Goal: Obtain resource: Obtain resource

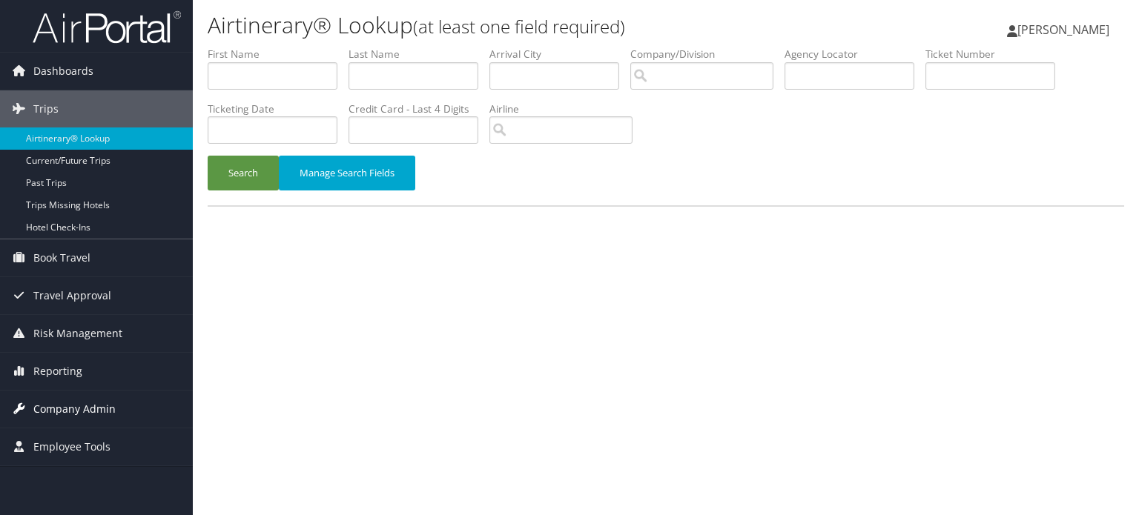
click at [93, 410] on span "Company Admin" at bounding box center [74, 409] width 82 height 37
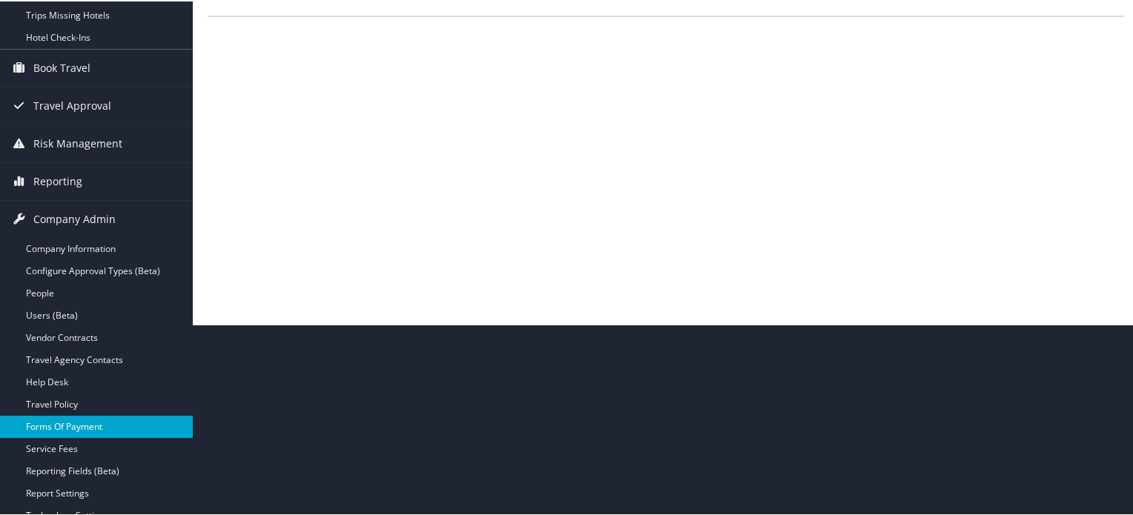
scroll to position [350, 0]
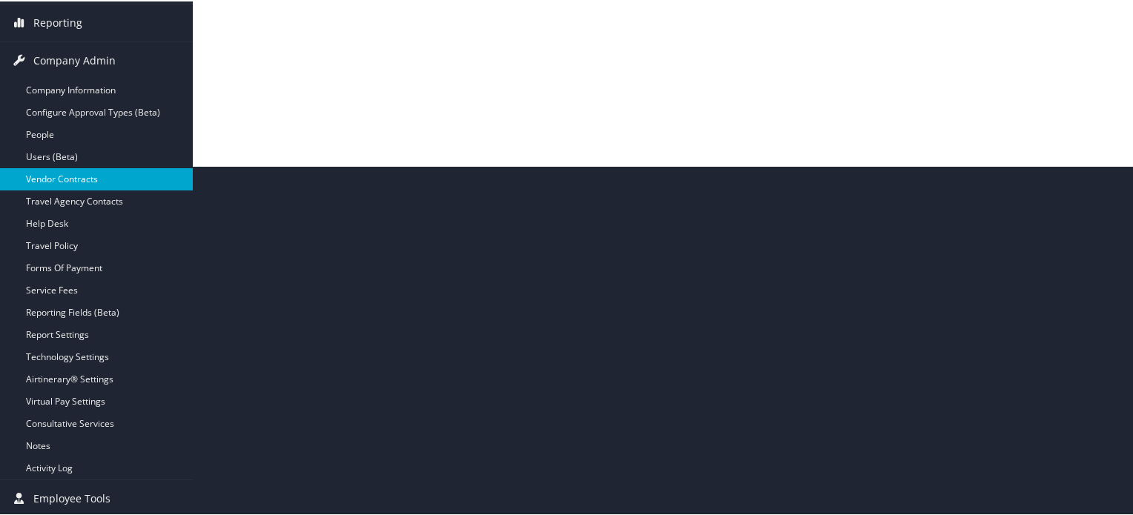
click at [95, 171] on link "Vendor Contracts" at bounding box center [96, 178] width 193 height 22
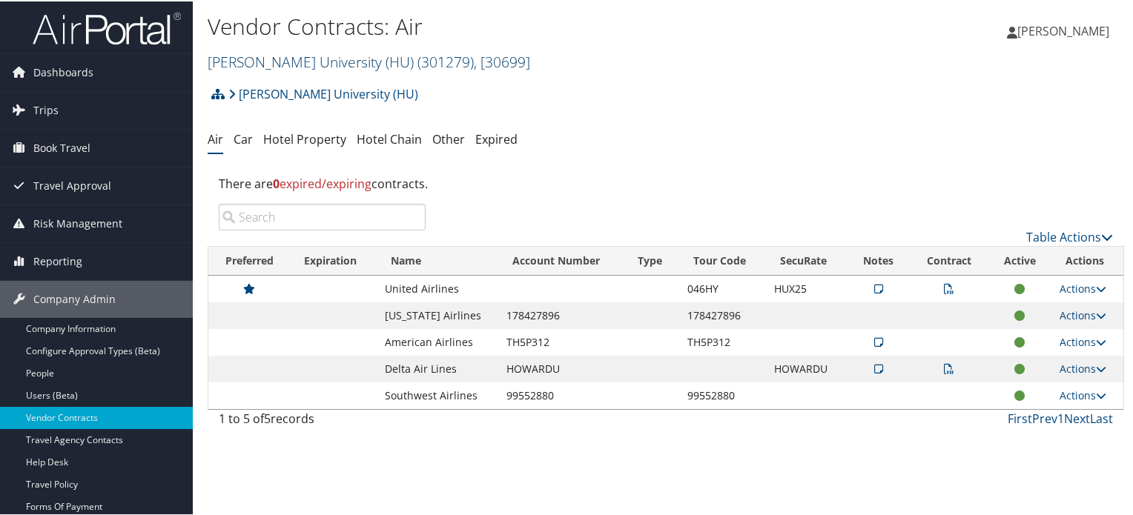
click at [356, 53] on link "Howard University (HU) ( 301279 ) , [ 30699 ]" at bounding box center [369, 60] width 322 height 20
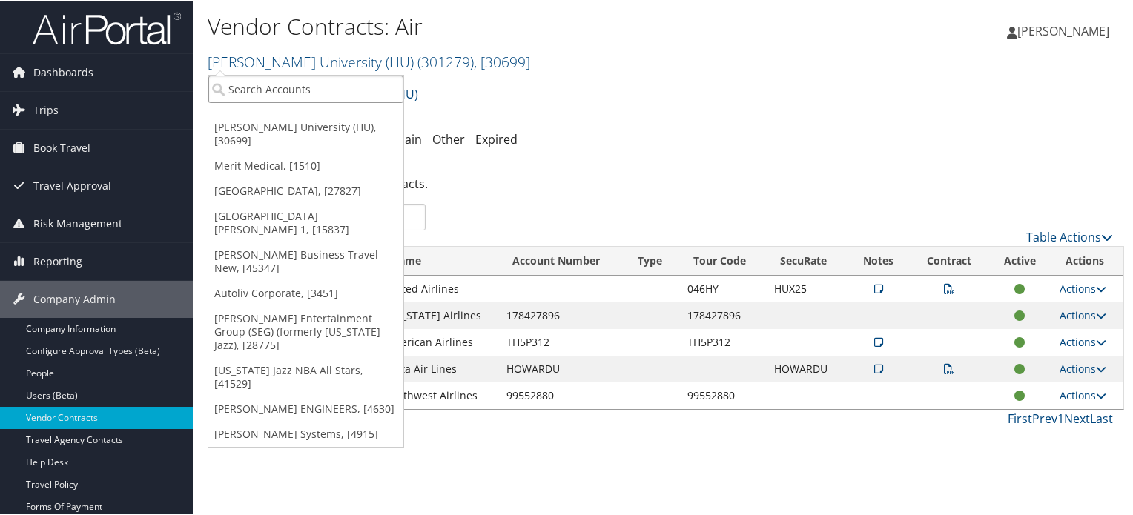
click at [290, 90] on input "search" at bounding box center [305, 87] width 195 height 27
type input "Venture"
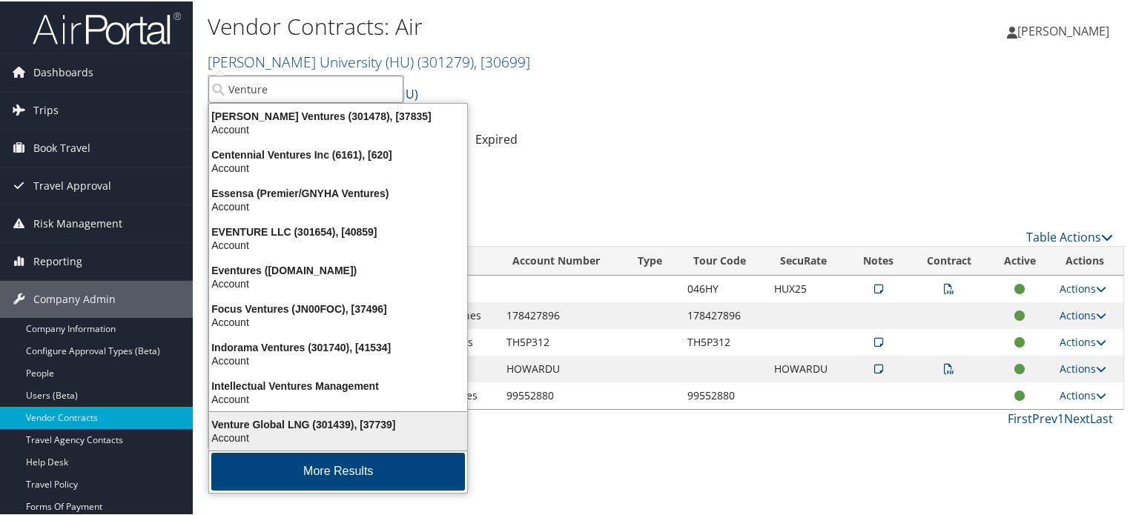
click at [354, 419] on div "Venture Global LNG (301439), [37739]" at bounding box center [338, 423] width 276 height 13
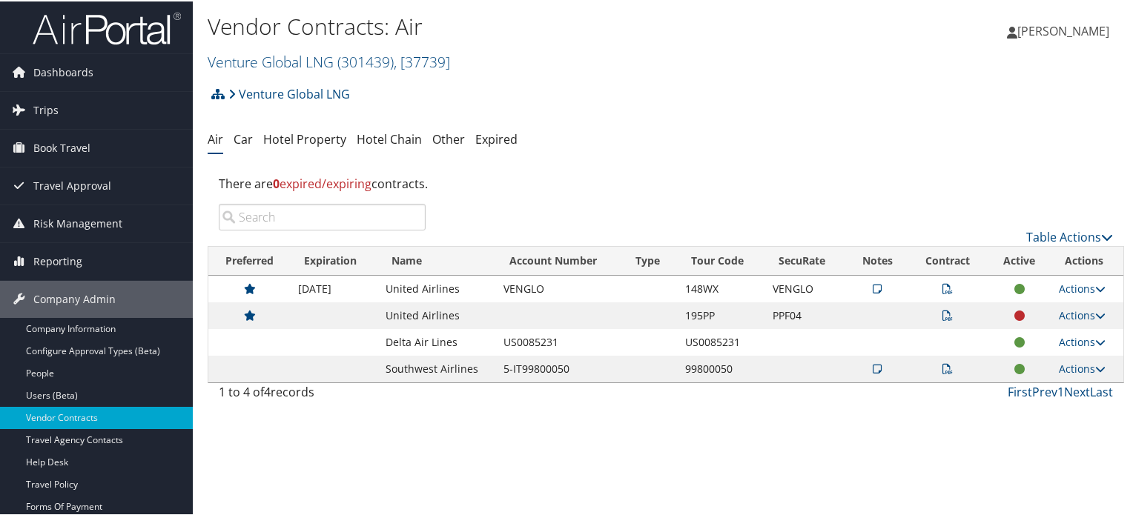
click at [943, 288] on icon at bounding box center [947, 287] width 10 height 10
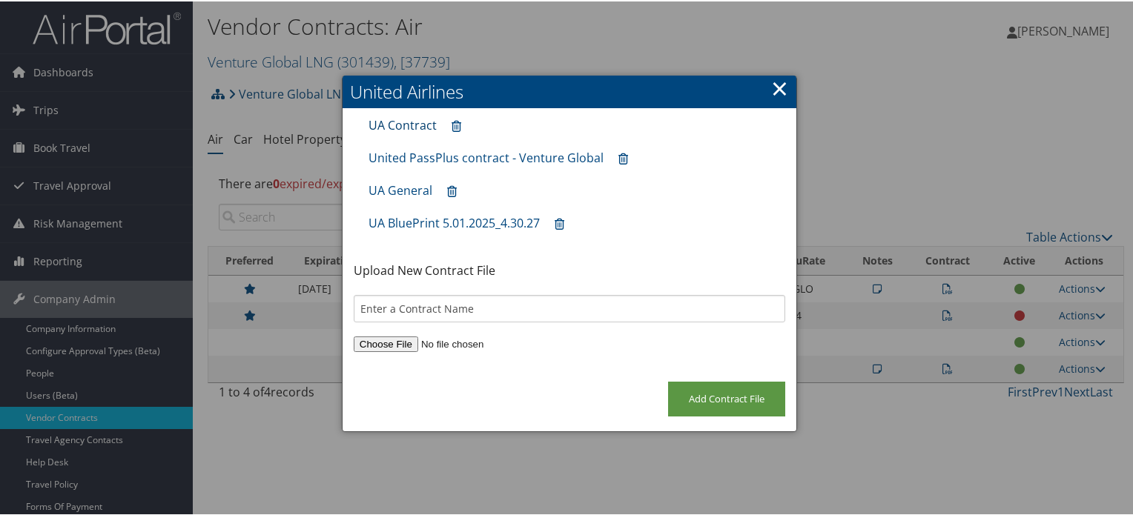
click at [417, 124] on link "UA Contract" at bounding box center [402, 124] width 68 height 16
click at [431, 223] on link "UA BluePrint 5.01.2025_4.30.27" at bounding box center [453, 222] width 171 height 16
click at [778, 90] on link "×" at bounding box center [779, 87] width 17 height 30
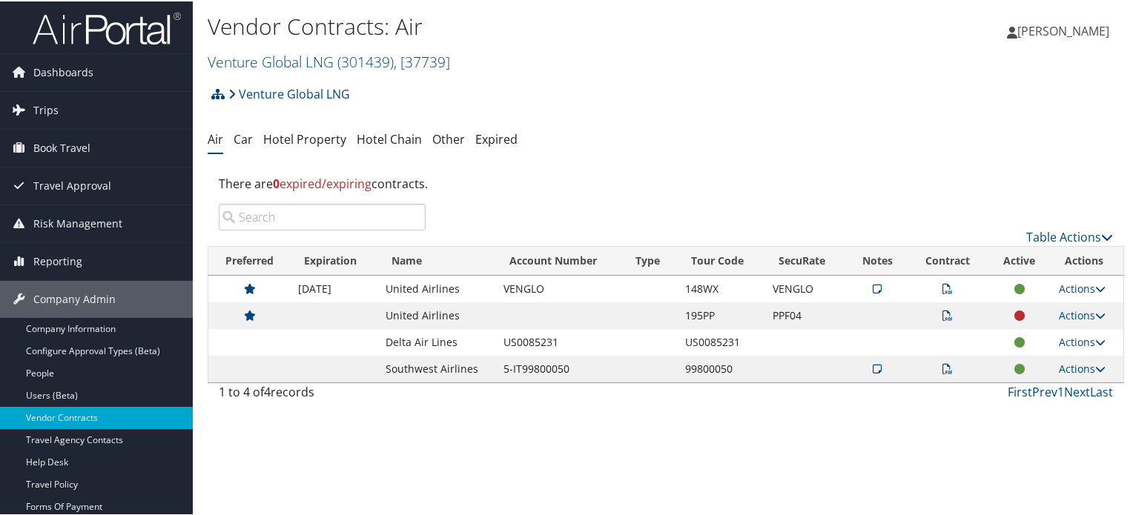
click at [639, 112] on div "Venture Global LNG Account Structure Venture Global LNG (301439) ACTIVE Create …" at bounding box center [666, 98] width 916 height 40
click at [801, 91] on div "Venture Global LNG Account Structure Venture Global LNG (301439) ACTIVE Create …" at bounding box center [666, 98] width 916 height 40
